Goal: Task Accomplishment & Management: Use online tool/utility

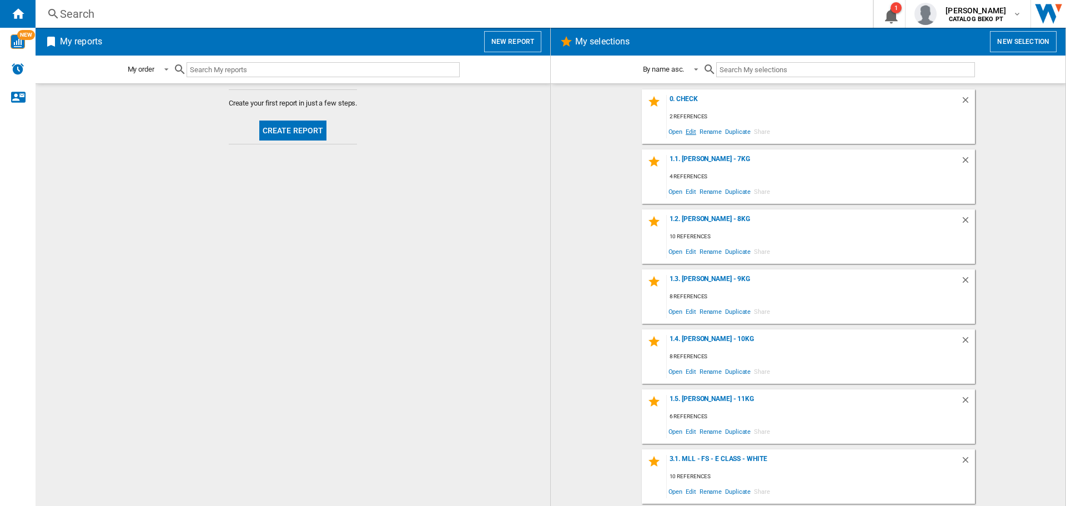
click at [685, 133] on span "Edit" at bounding box center [691, 131] width 14 height 15
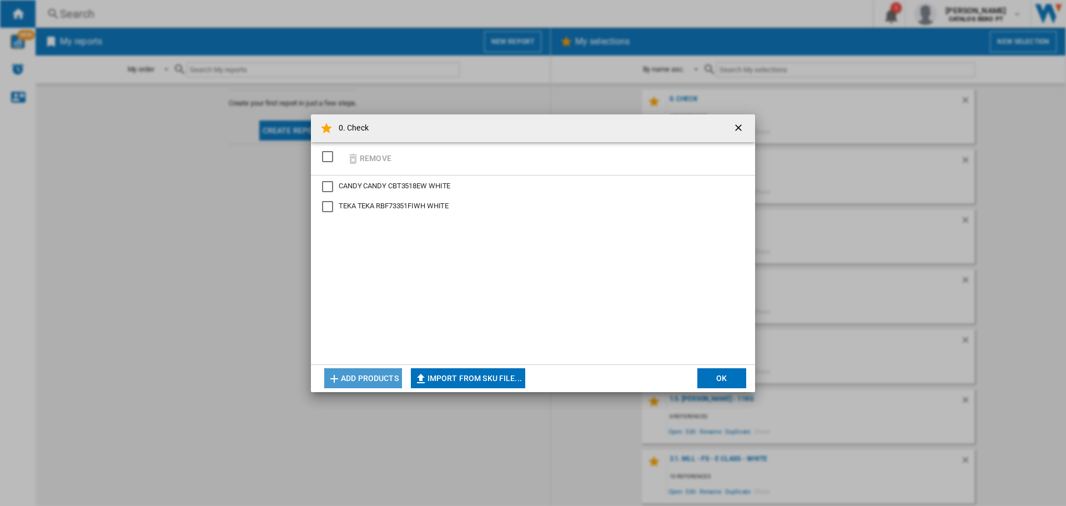
click at [357, 373] on button "Add products" at bounding box center [363, 378] width 78 height 20
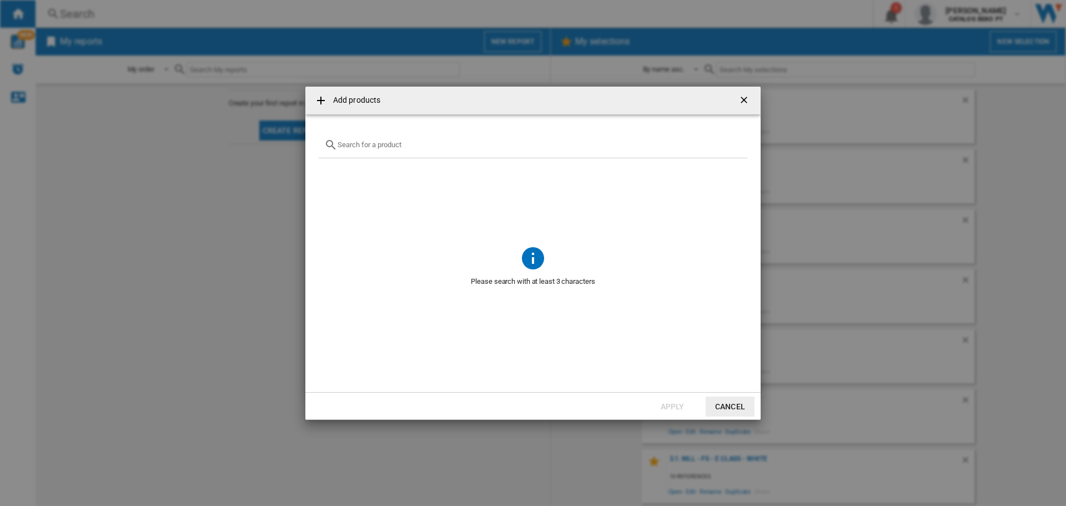
click at [364, 141] on input "Add products ..." at bounding box center [540, 144] width 404 height 8
paste input "HBW5519E"
type input "HBW5519E"
click at [330, 170] on div "Select" at bounding box center [332, 170] width 11 height 11
click at [670, 404] on button "Apply" at bounding box center [672, 406] width 49 height 20
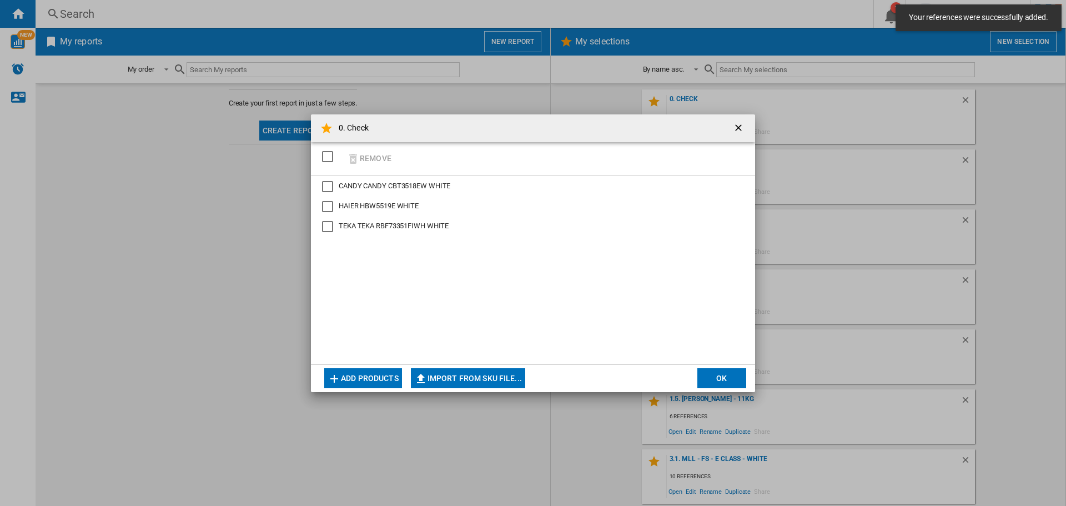
click at [723, 385] on button "OK" at bounding box center [721, 378] width 49 height 20
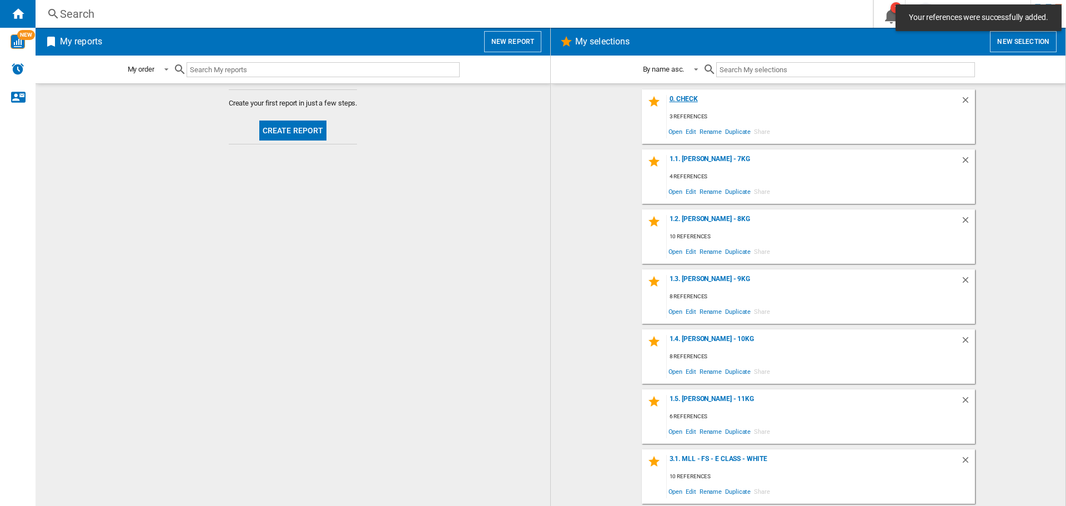
click at [675, 102] on div "0. Check" at bounding box center [814, 102] width 294 height 15
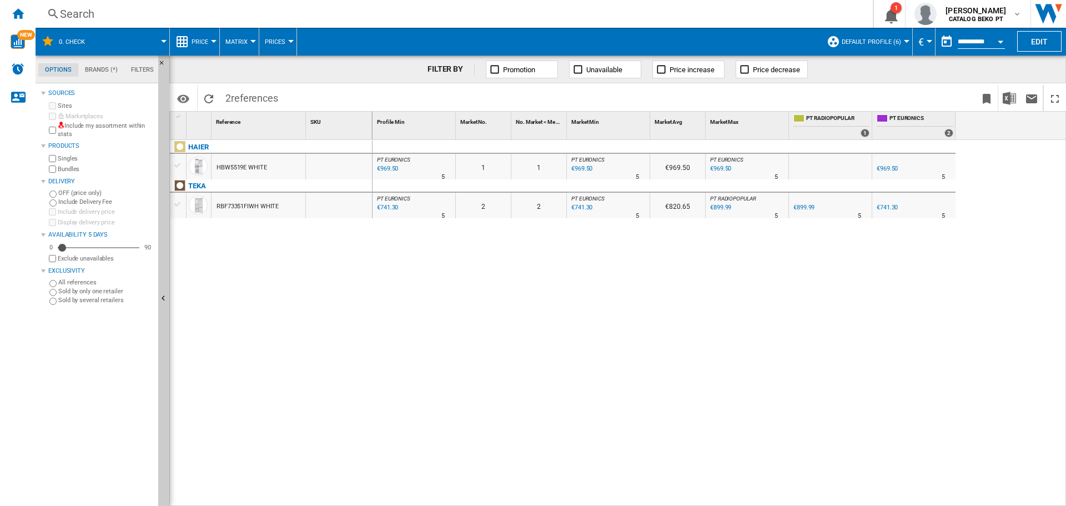
click at [260, 169] on div "HBW5519E WHITE" at bounding box center [242, 168] width 51 height 26
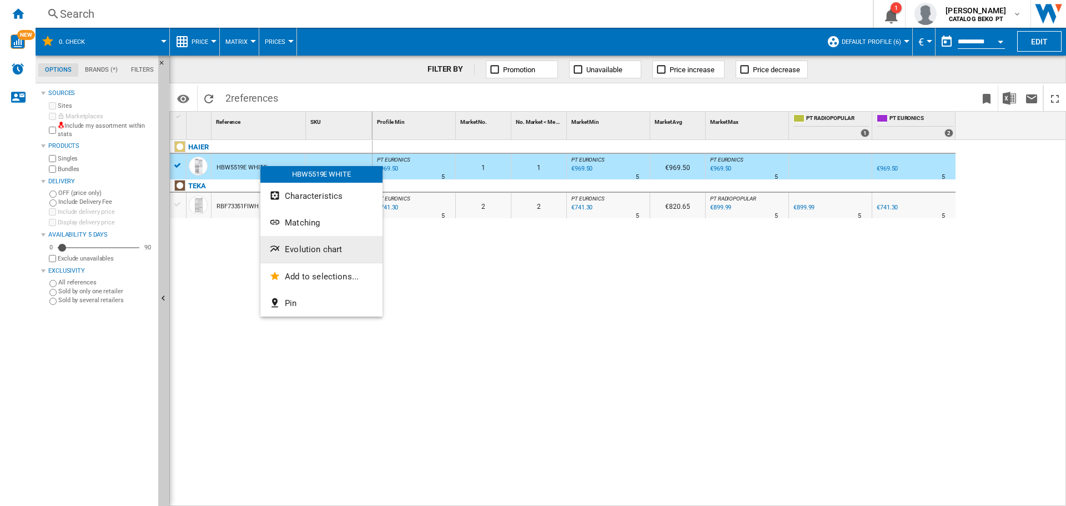
click at [309, 255] on button "Evolution chart" at bounding box center [321, 249] width 122 height 27
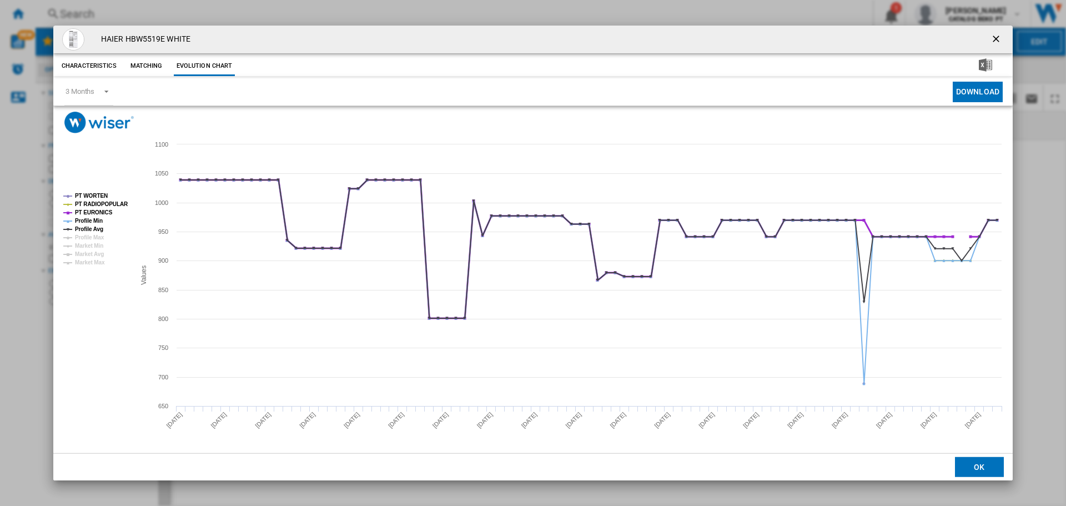
click at [93, 212] on tspan "PT EURONICS" at bounding box center [94, 212] width 38 height 6
click at [94, 219] on tspan "Profile Min" at bounding box center [89, 221] width 28 height 6
click at [95, 226] on tspan "Profile Avg" at bounding box center [89, 229] width 28 height 6
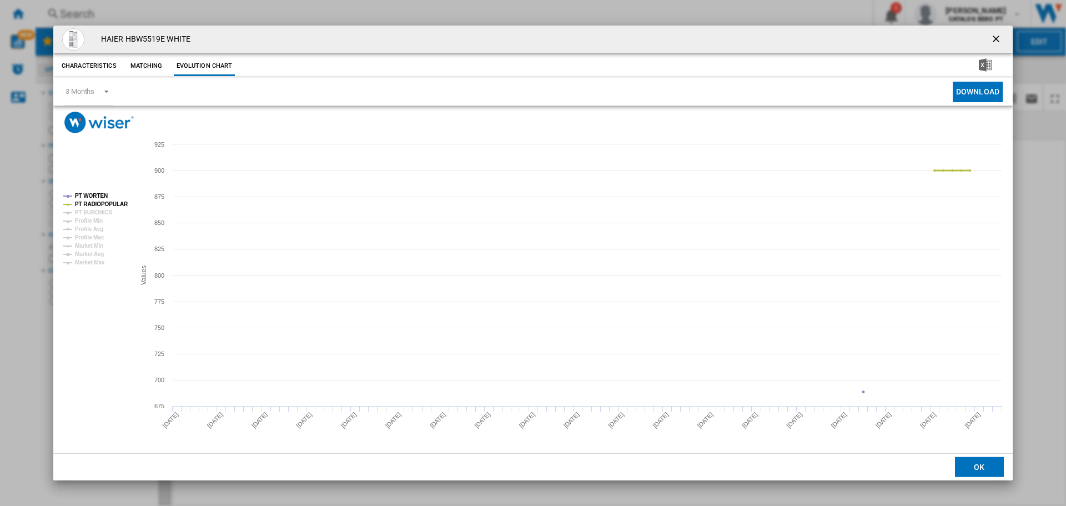
click at [100, 203] on tspan "PT RADIOPOPULAR" at bounding box center [101, 204] width 53 height 6
click at [95, 193] on tspan "PT WORTEN" at bounding box center [91, 196] width 33 height 6
click at [94, 193] on tspan "PT WORTEN" at bounding box center [91, 196] width 33 height 6
click at [1001, 288] on rect "Product popup" at bounding box center [532, 293] width 959 height 320
click at [112, 202] on tspan "PT RADIOPOPULAR" at bounding box center [101, 204] width 53 height 6
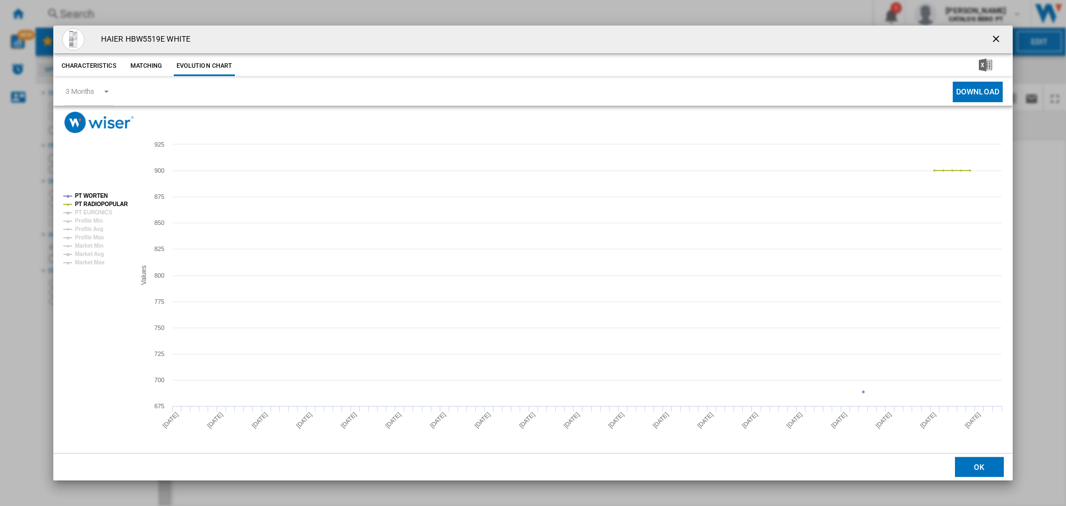
click at [97, 194] on tspan "PT WORTEN" at bounding box center [91, 196] width 33 height 6
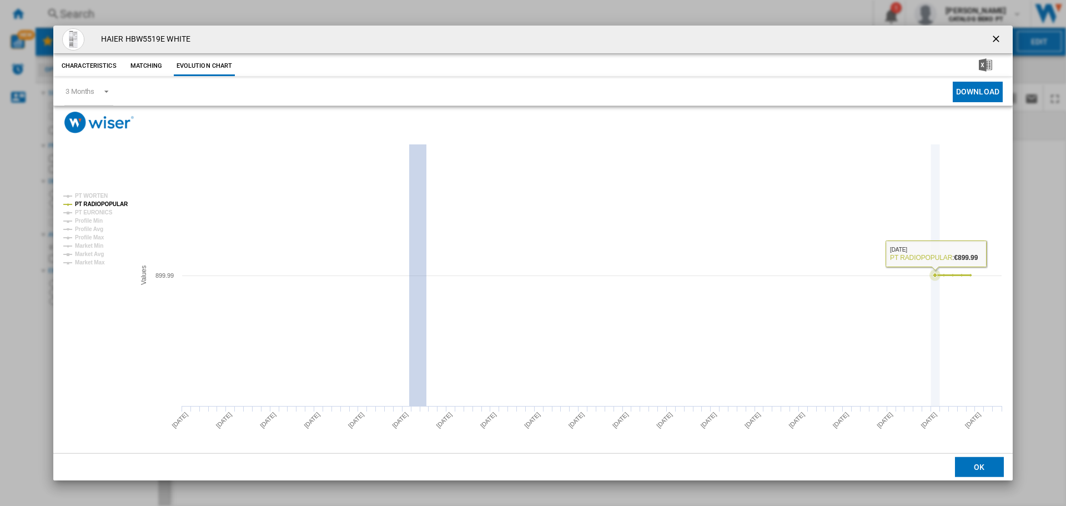
drag, startPoint x: 426, startPoint y: 281, endPoint x: 639, endPoint y: 286, distance: 212.1
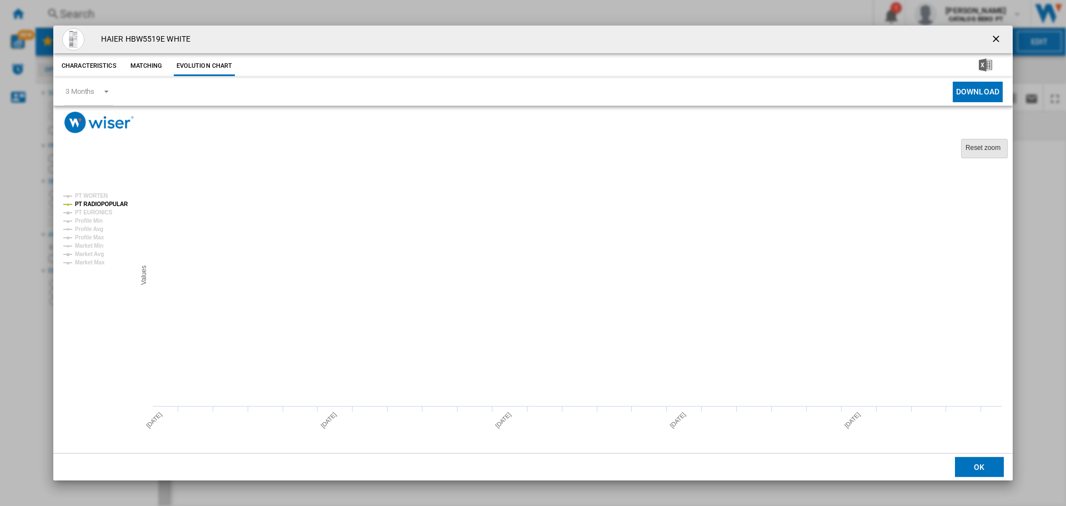
click at [984, 145] on tspan "Reset zoom" at bounding box center [983, 148] width 35 height 8
